Goal: Transaction & Acquisition: Purchase product/service

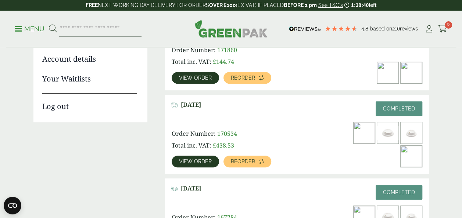
scroll to position [143, 0]
click at [413, 156] on img at bounding box center [411, 156] width 21 height 21
click at [189, 161] on span "View order" at bounding box center [195, 161] width 33 height 5
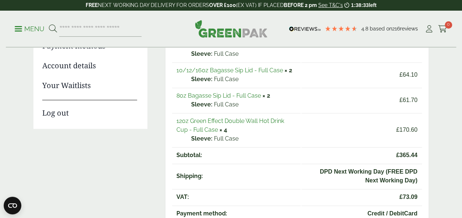
scroll to position [136, 0]
click at [231, 121] on link "12oz Green Effect Double Wall Hot Drink Cup - Full Case" at bounding box center [231, 125] width 108 height 16
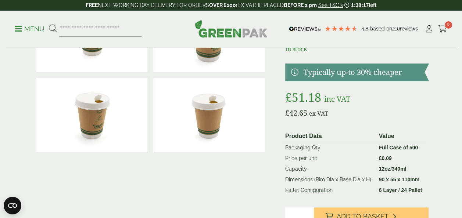
scroll to position [112, 0]
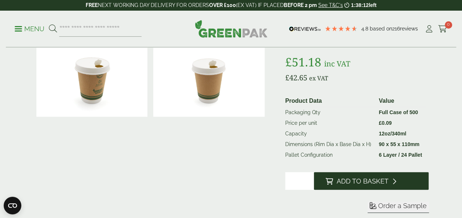
click at [373, 180] on span "Add to Basket" at bounding box center [363, 182] width 52 height 8
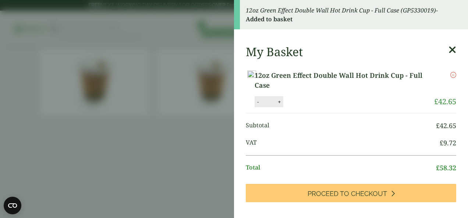
click at [149, 118] on aside "12oz Green Effect Double Wall Hot Drink Cup - Full Case (GP5330019) - Added to …" at bounding box center [234, 109] width 468 height 218
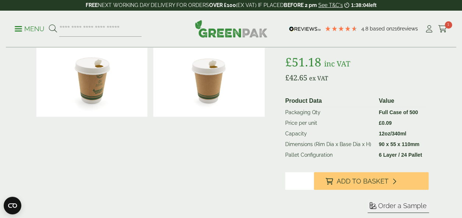
scroll to position [0, 0]
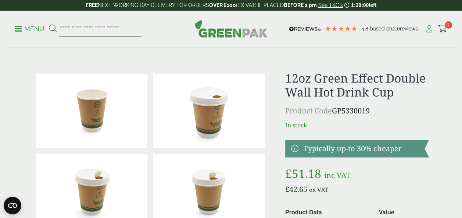
click at [431, 29] on icon at bounding box center [429, 28] width 9 height 7
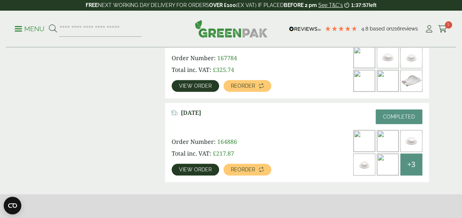
scroll to position [303, 0]
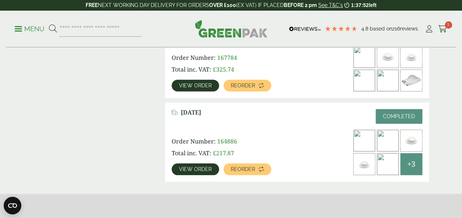
click at [200, 174] on link "View order" at bounding box center [195, 170] width 47 height 12
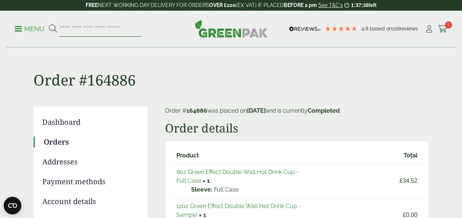
click at [107, 33] on input "search" at bounding box center [100, 28] width 82 height 15
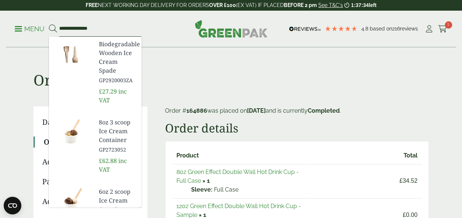
type input "**********"
click at [49, 24] on button at bounding box center [53, 29] width 8 height 10
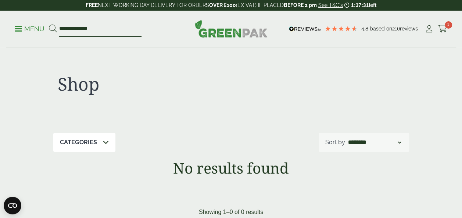
click at [99, 28] on input "**********" at bounding box center [100, 28] width 82 height 15
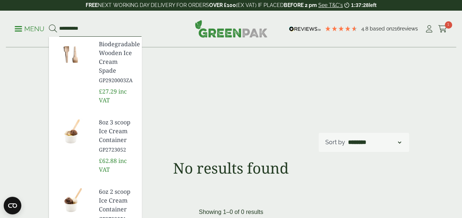
type input "*********"
click at [49, 24] on button at bounding box center [53, 29] width 8 height 10
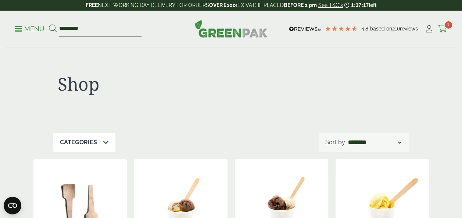
click at [442, 28] on icon at bounding box center [442, 28] width 9 height 7
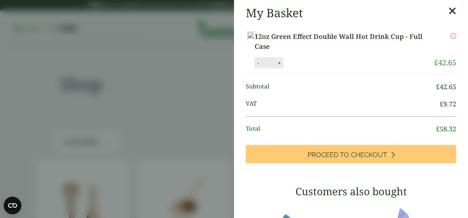
click at [283, 66] on button "+" at bounding box center [279, 63] width 7 height 6
type input "*"
click at [321, 64] on button "Update" at bounding box center [303, 63] width 37 height 11
